Goal: Task Accomplishment & Management: Complete application form

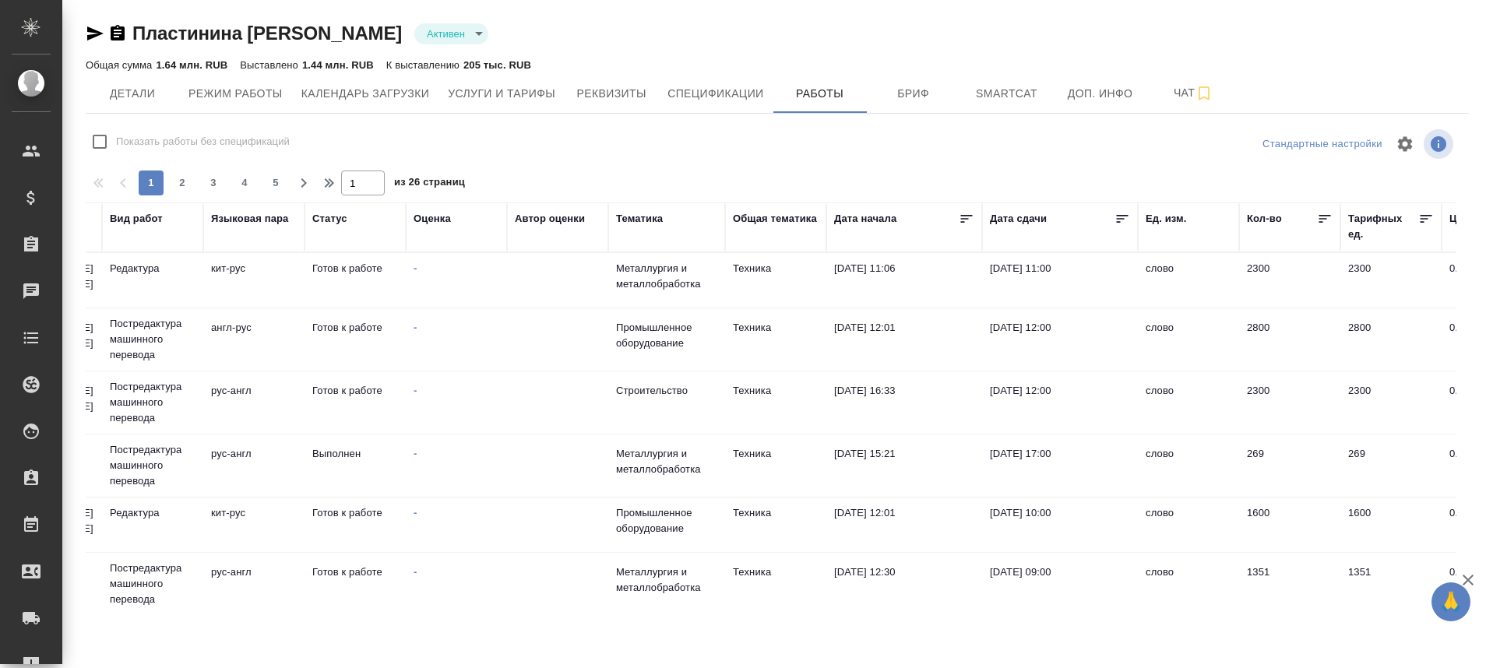
scroll to position [0, 457]
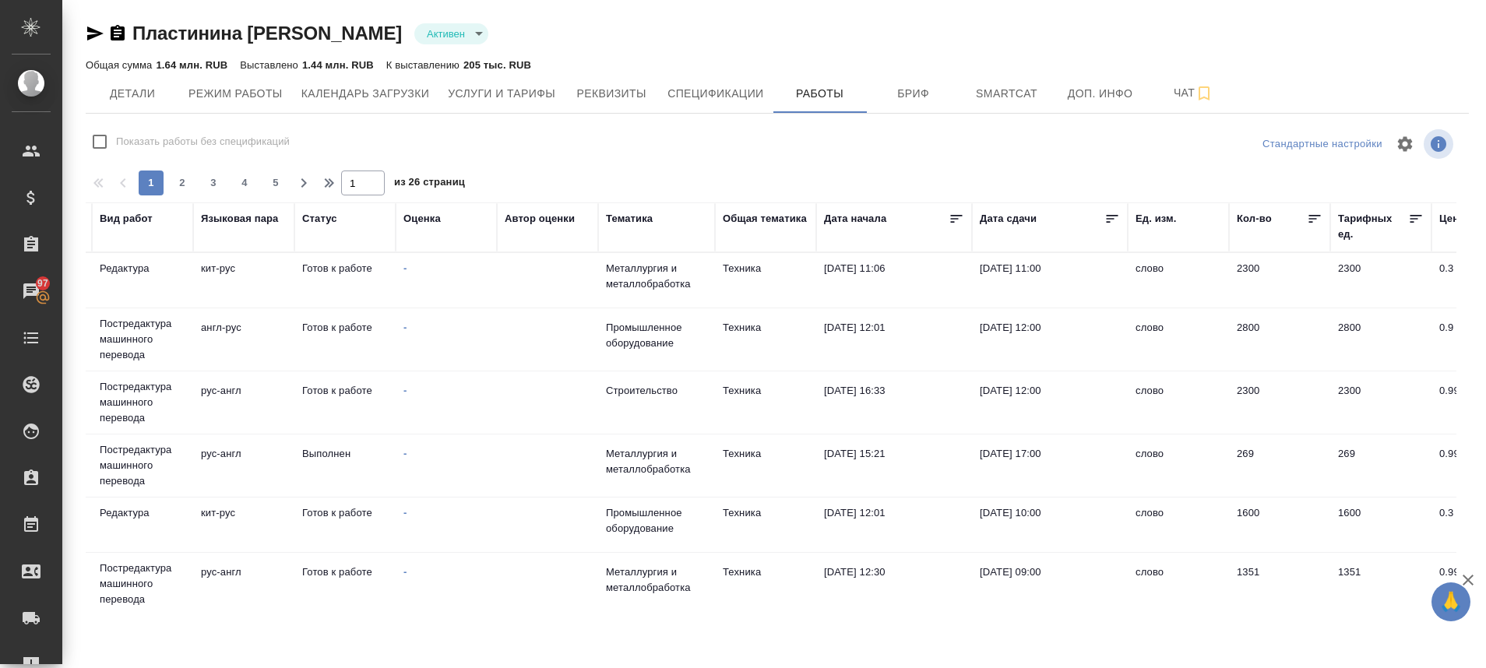
click at [1012, 570] on td "[DATE] 09:00" at bounding box center [1050, 584] width 156 height 55
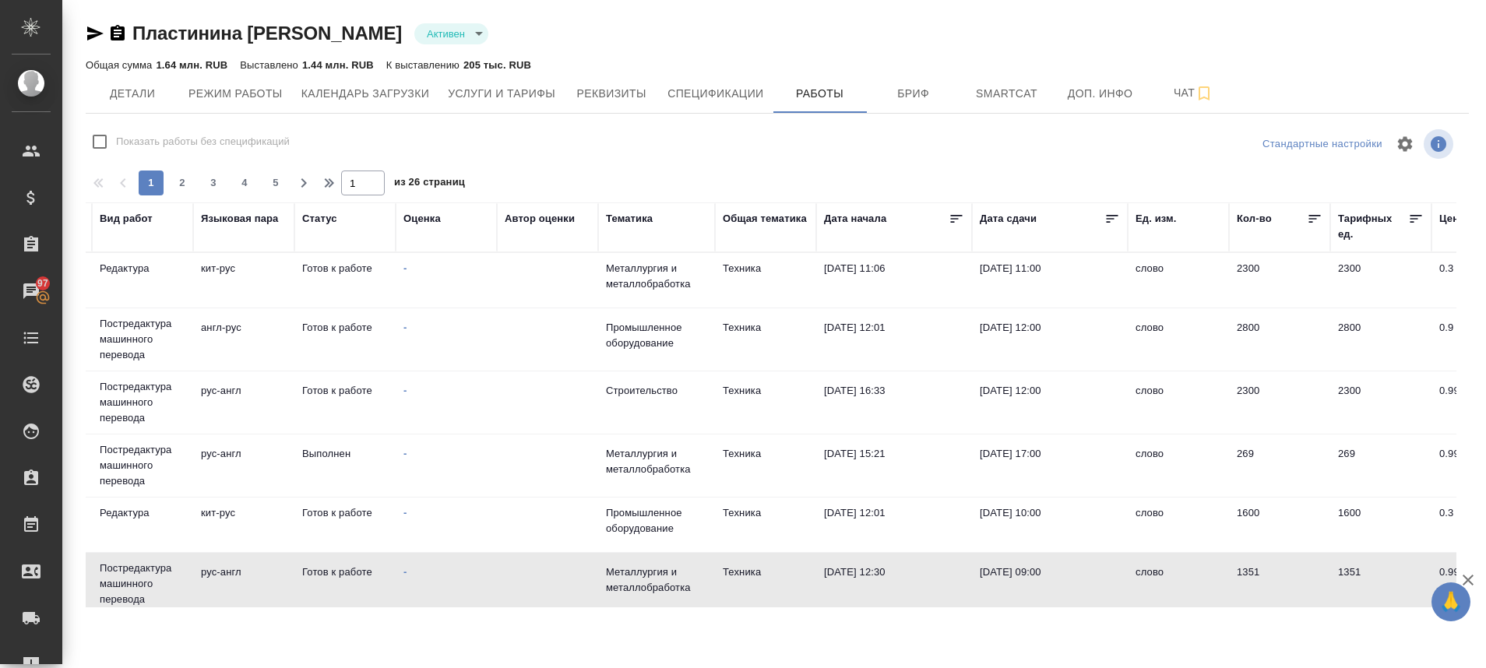
click at [1012, 570] on td "[DATE] 09:00" at bounding box center [1050, 584] width 156 height 55
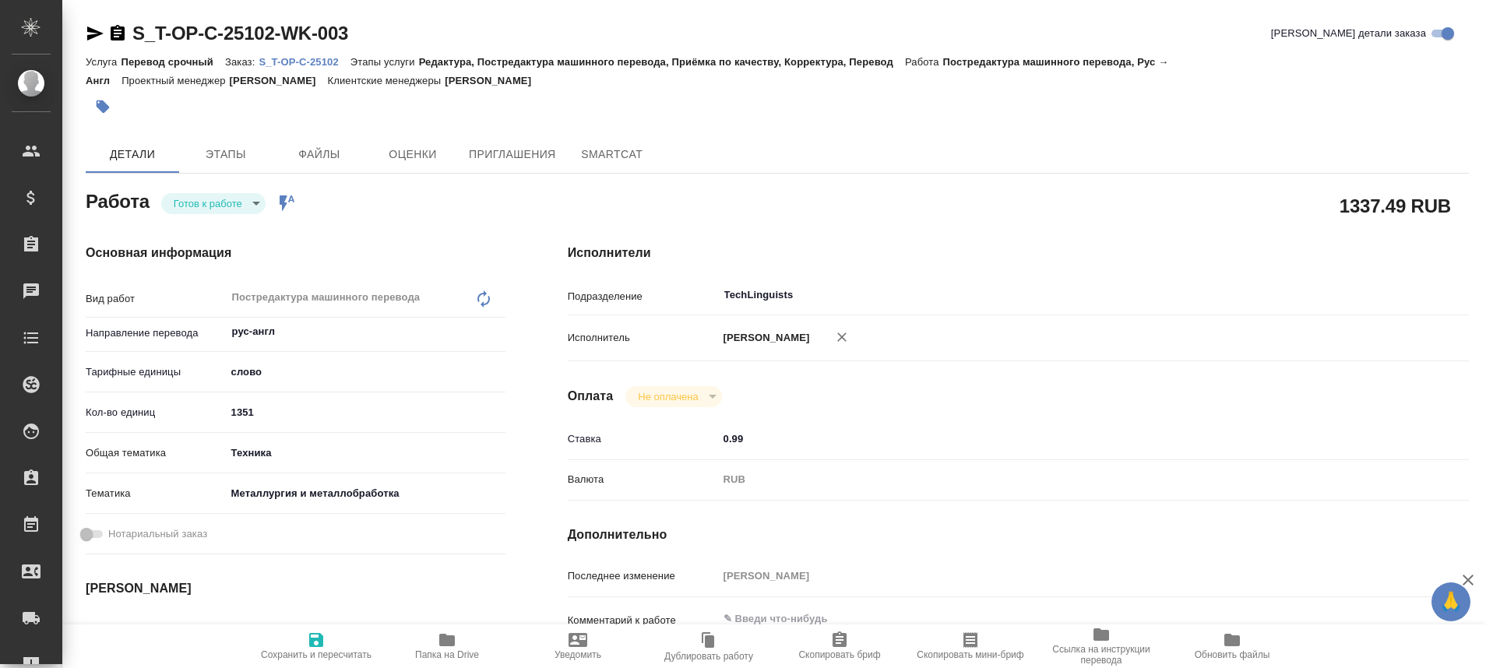
type textarea "x"
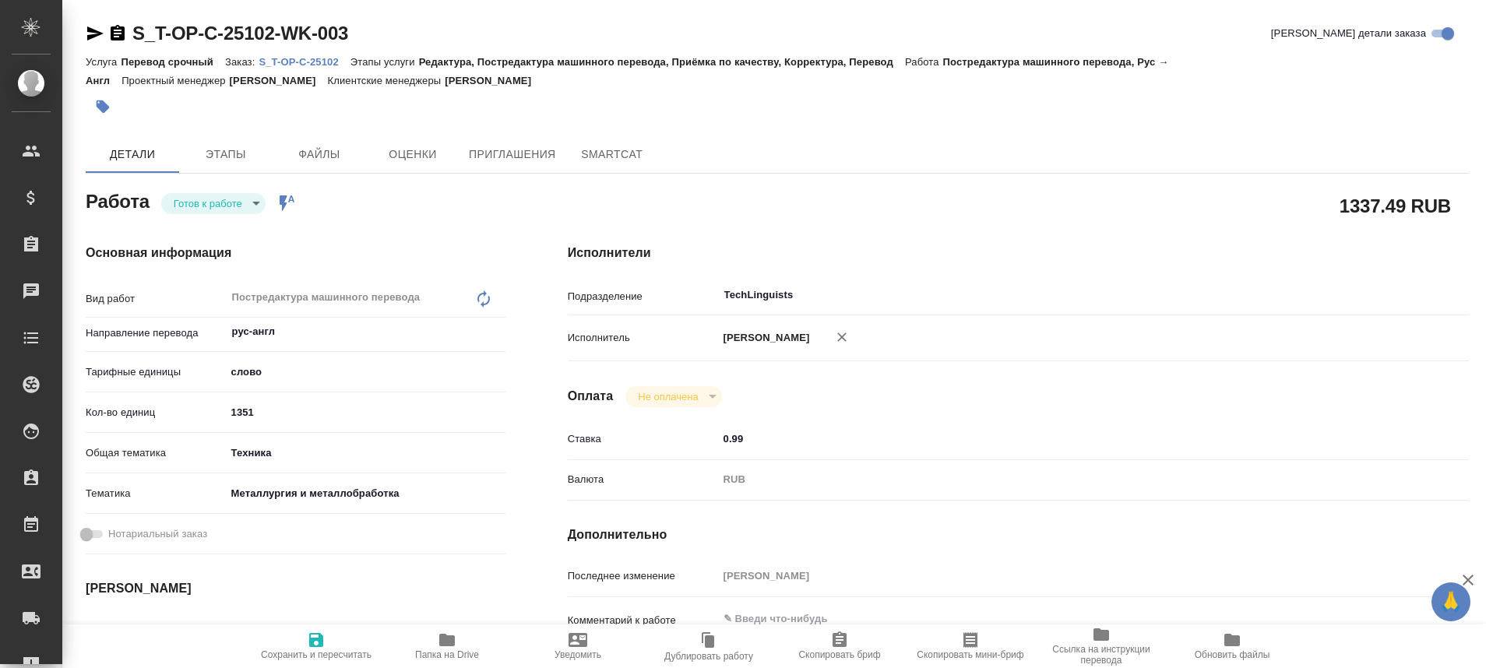
type textarea "x"
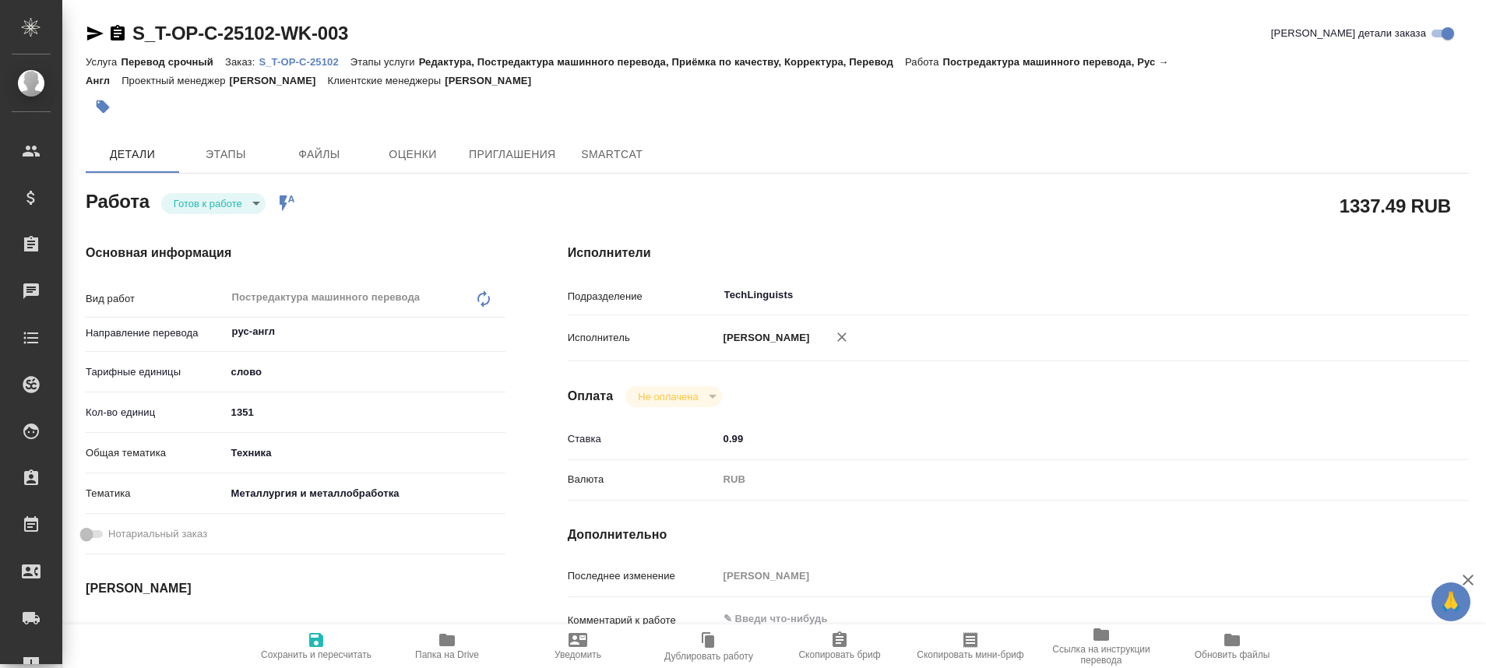
type textarea "x"
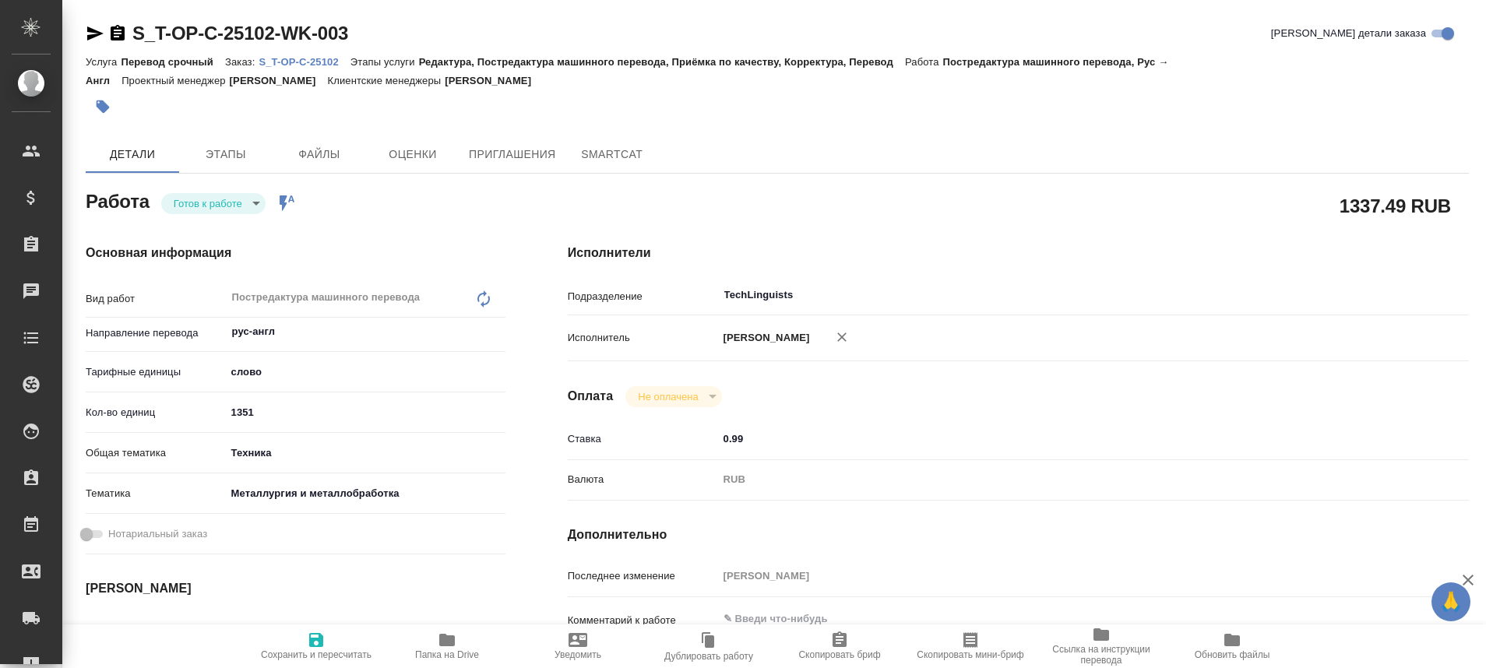
click at [313, 58] on p "S_T-OP-C-25102" at bounding box center [304, 62] width 91 height 12
type textarea "x"
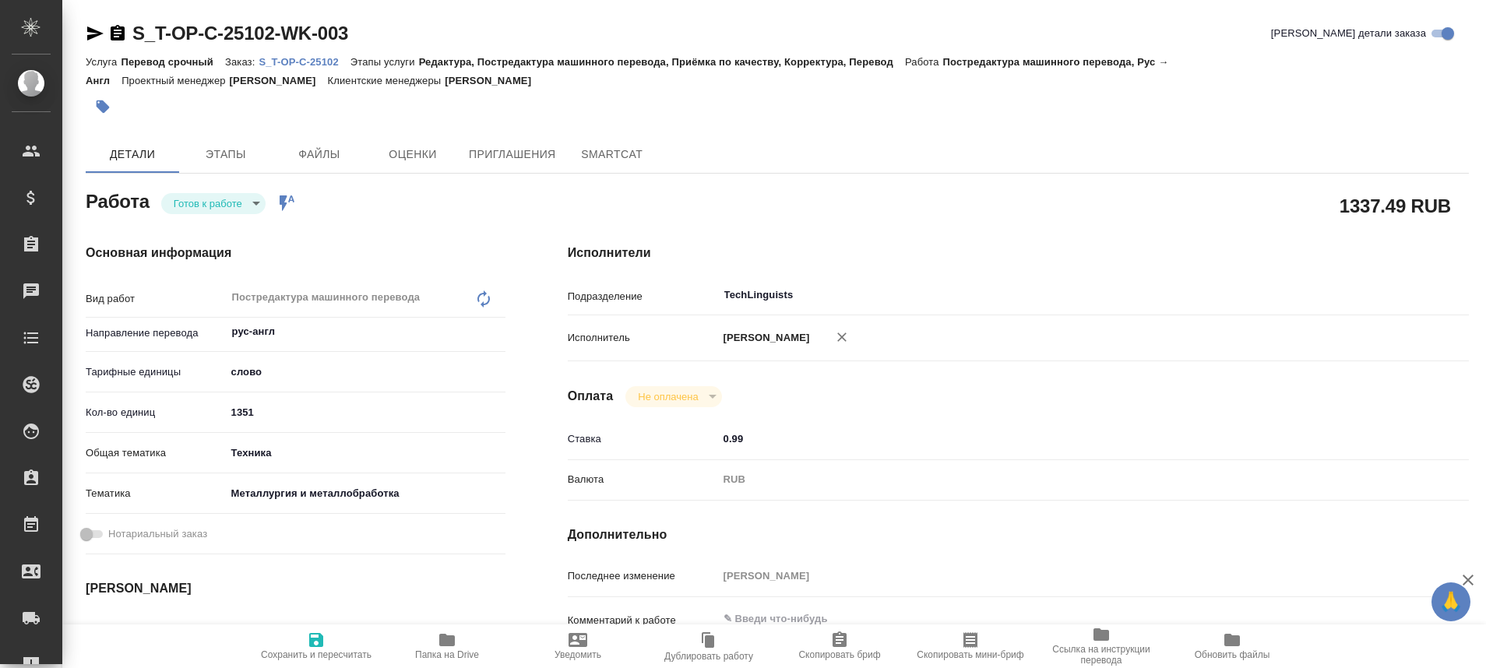
type textarea "x"
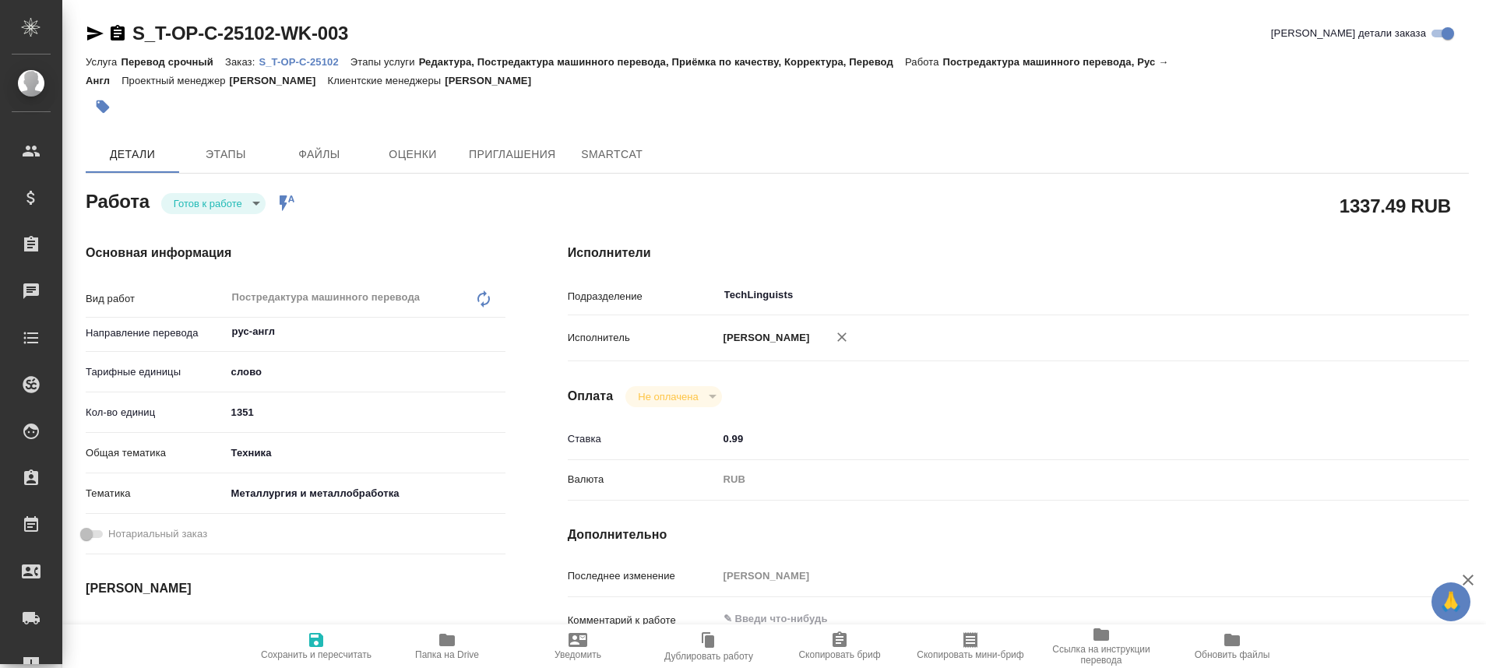
type textarea "x"
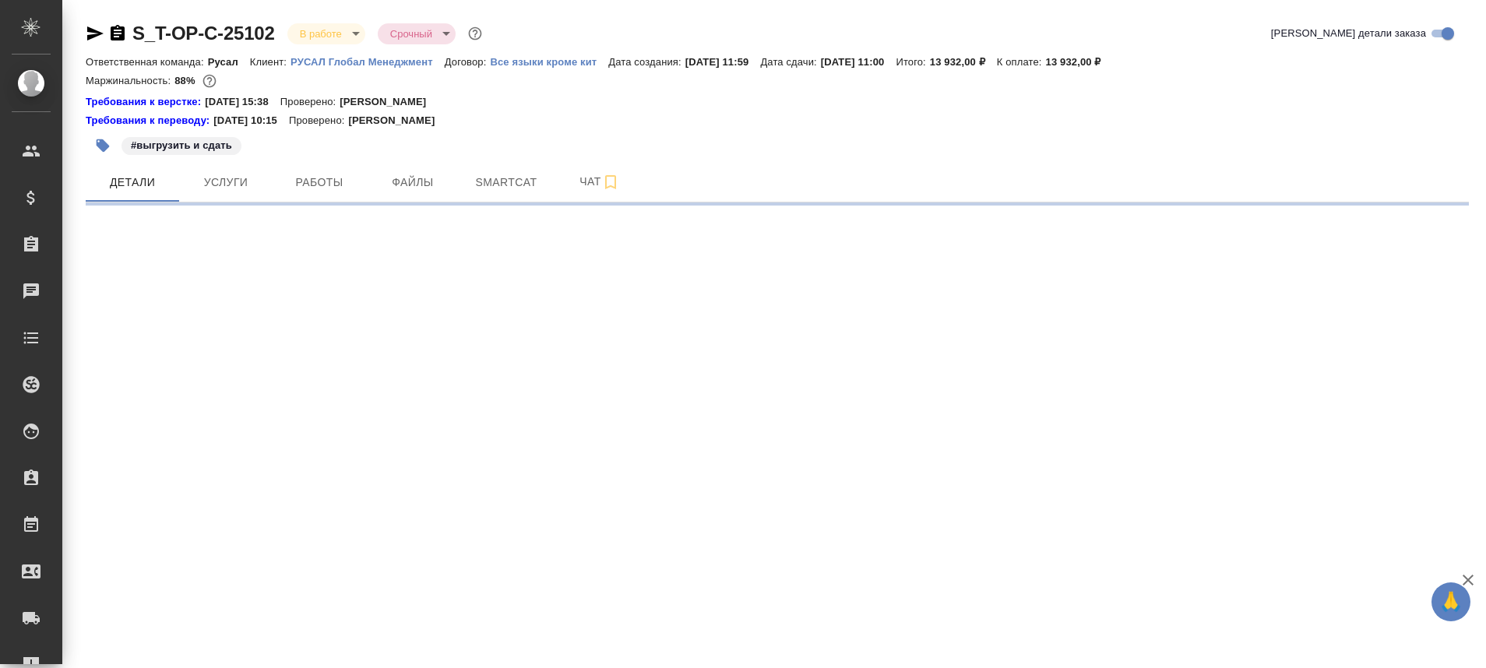
select select "RU"
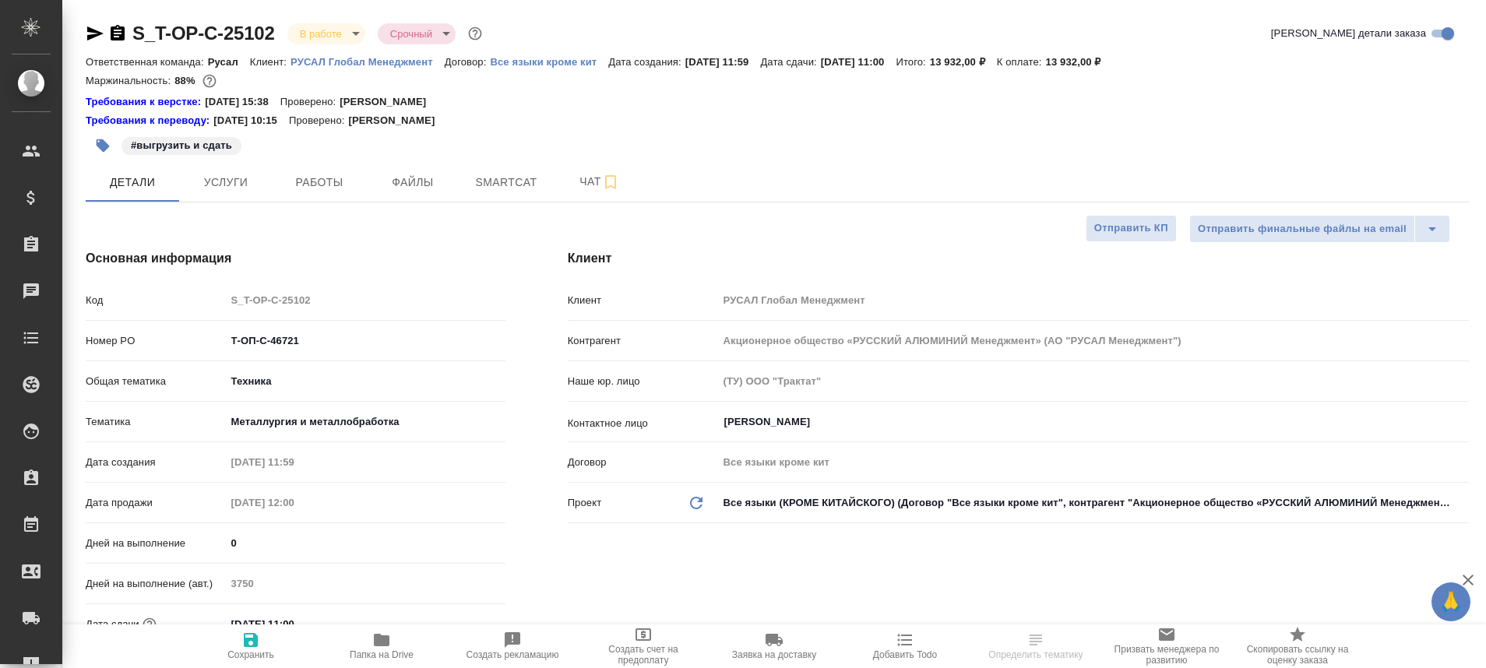
type textarea "x"
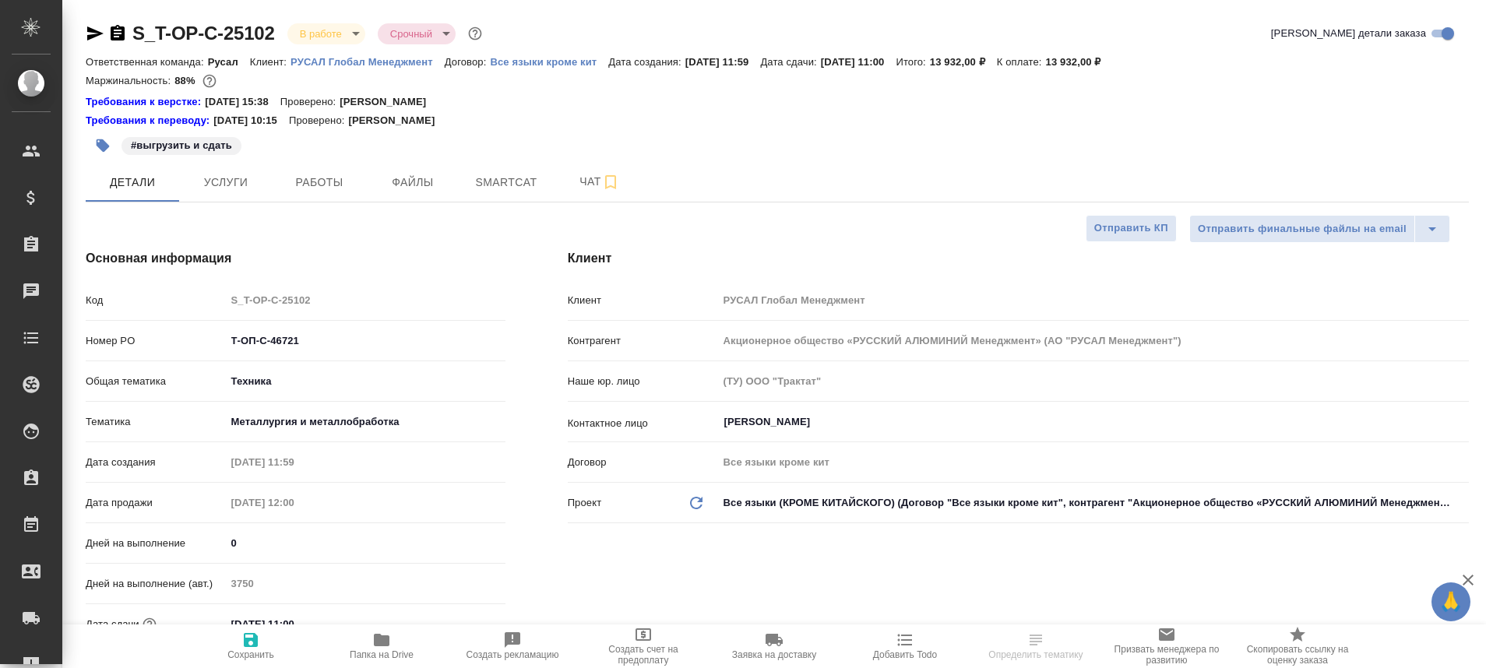
type textarea "x"
type input "Авдеенко Кирилл"
type input "Журавлева Александра"
click at [304, 184] on span "Работы" at bounding box center [319, 182] width 75 height 19
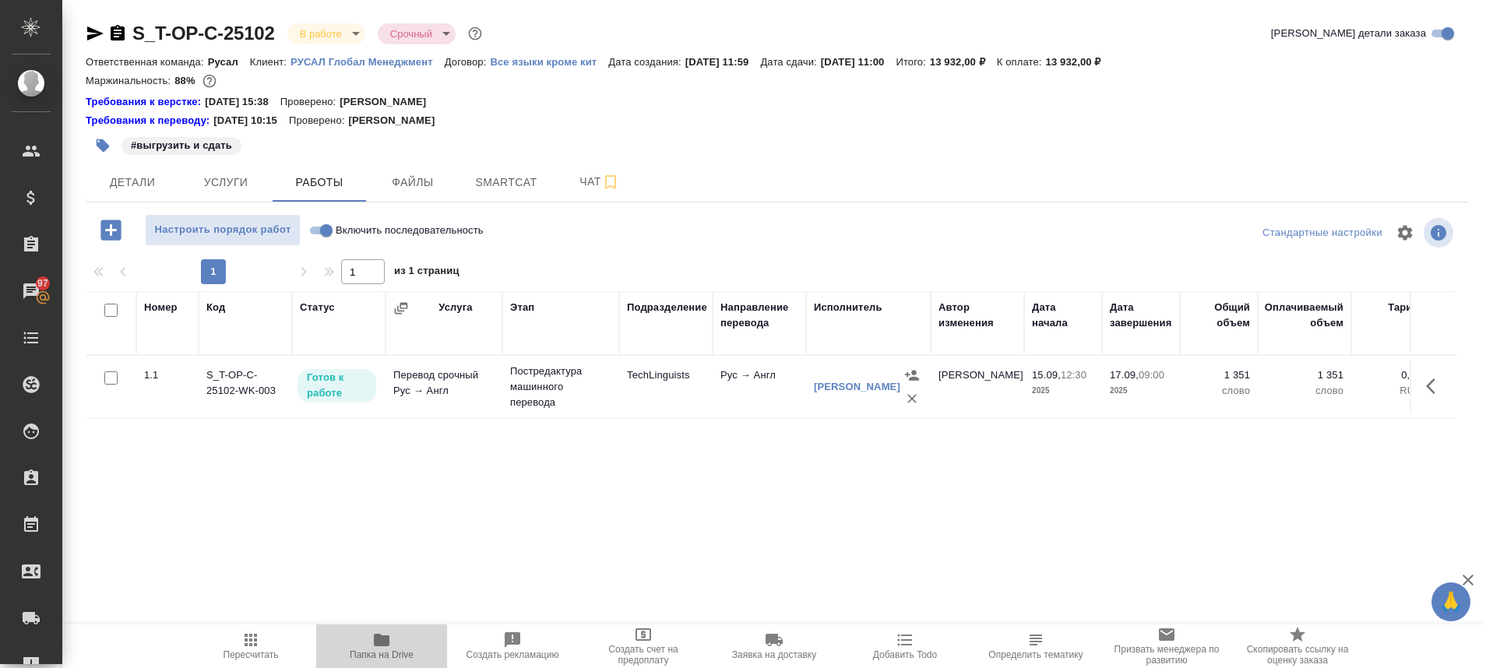
click at [385, 646] on icon "button" at bounding box center [382, 640] width 16 height 12
